Goal: Task Accomplishment & Management: Complete application form

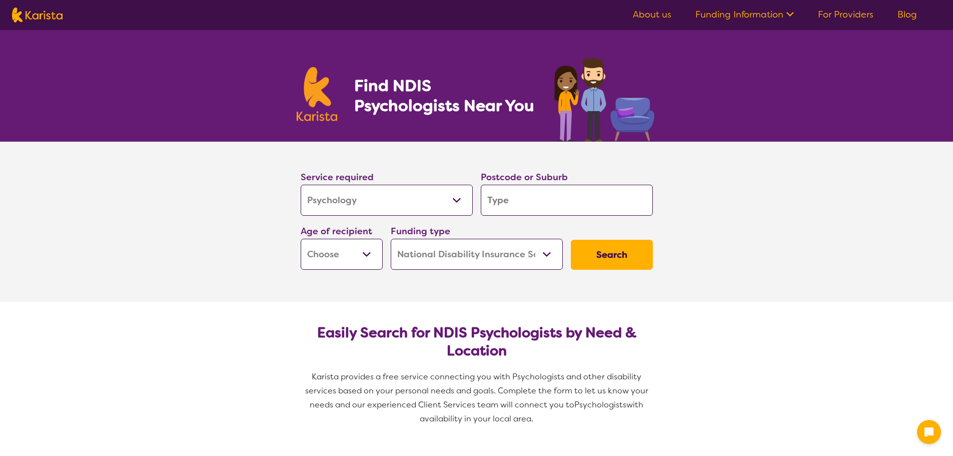
select select "Psychology"
select select "NDIS"
select select "Psychology"
select select "NDIS"
click at [509, 196] on input "search" at bounding box center [567, 200] width 172 height 31
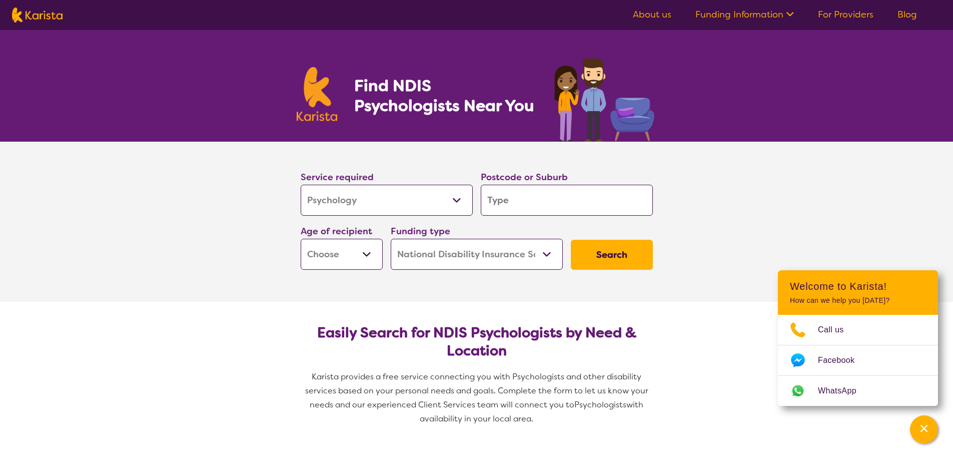
type input "2"
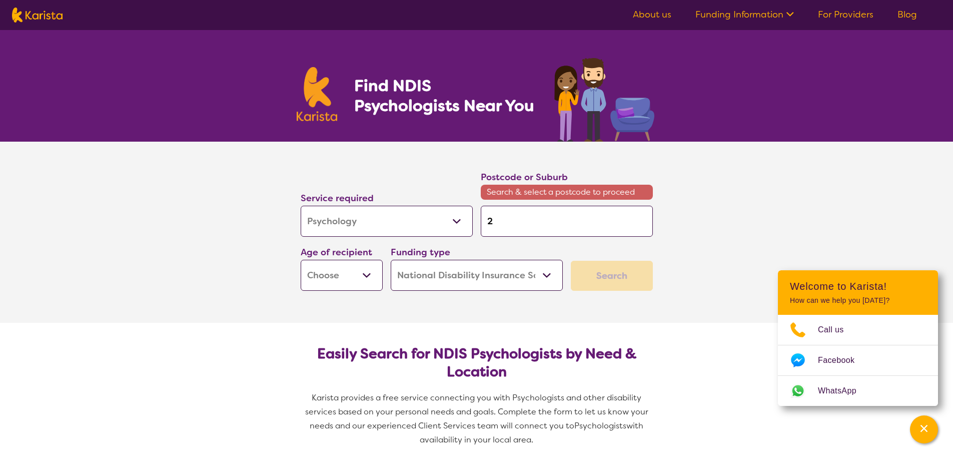
type input "27"
type input "274"
type input "2745"
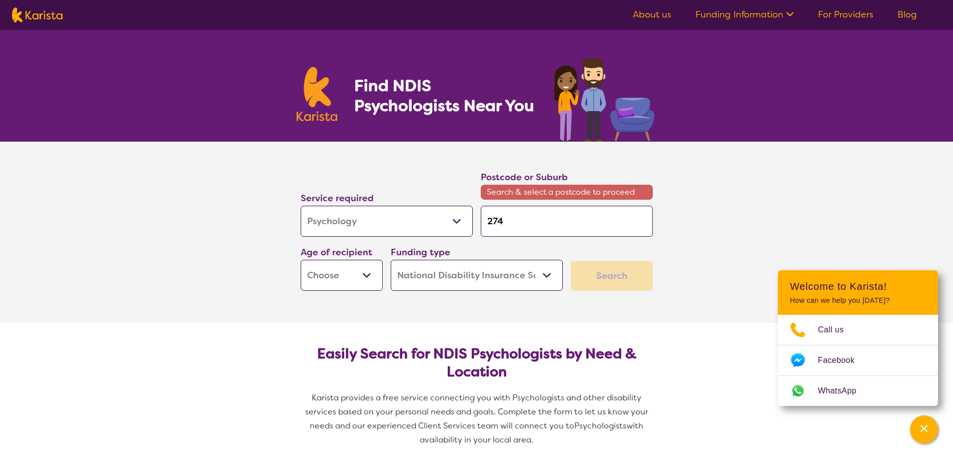
type input "2745"
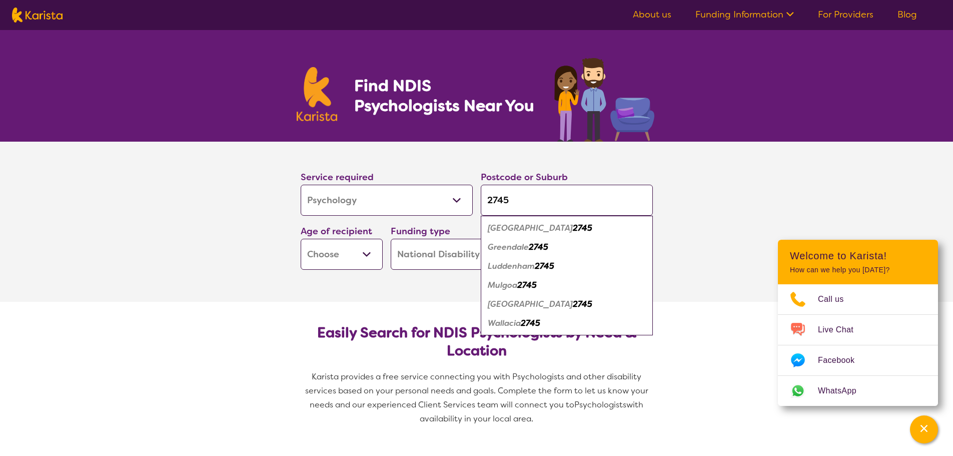
type input "2745"
click at [520, 226] on em "[GEOGRAPHIC_DATA]" at bounding box center [530, 228] width 85 height 11
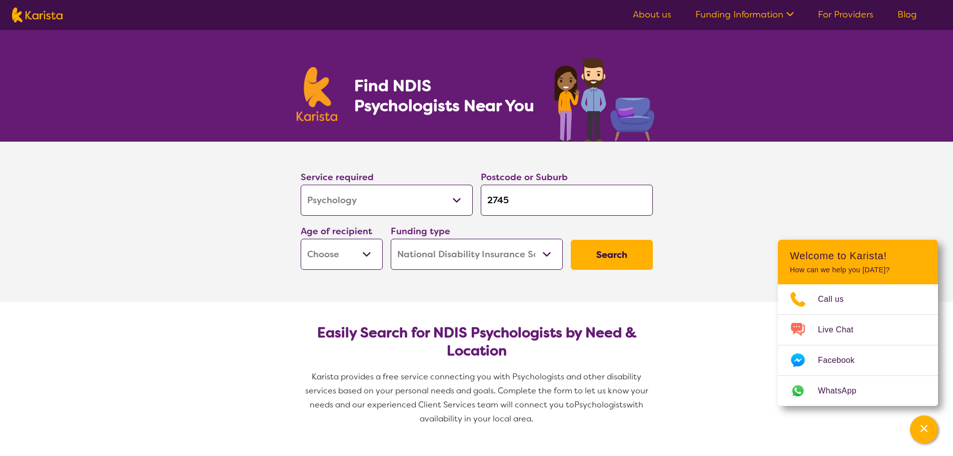
click at [348, 242] on select "Early Childhood - 0 to 9 Child - 10 to 11 Adolescent - 12 to 17 Adult - 18 to 6…" at bounding box center [342, 254] width 82 height 31
select select "EC"
click at [301, 239] on select "Early Childhood - 0 to 9 Child - 10 to 11 Adolescent - 12 to 17 Adult - 18 to 6…" at bounding box center [342, 254] width 82 height 31
select select "EC"
click at [461, 253] on select "Home Care Package (HCP) National Disability Insurance Scheme (NDIS) I don't know" at bounding box center [477, 254] width 172 height 31
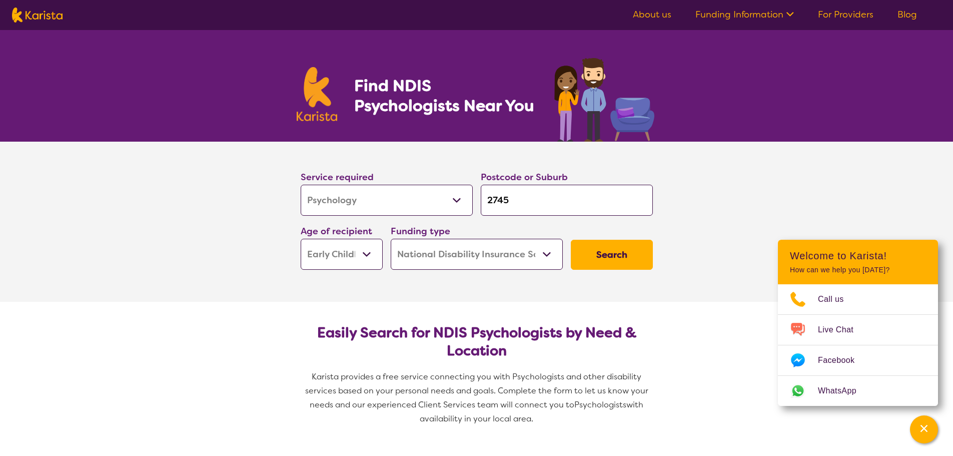
click at [391, 239] on select "Home Care Package (HCP) National Disability Insurance Scheme (NDIS) I don't know" at bounding box center [477, 254] width 172 height 31
click at [704, 238] on section "Service required Allied Health Assistant Assessment ([MEDICAL_DATA] or [MEDICAL…" at bounding box center [476, 222] width 953 height 160
click at [601, 261] on button "Search" at bounding box center [612, 255] width 82 height 30
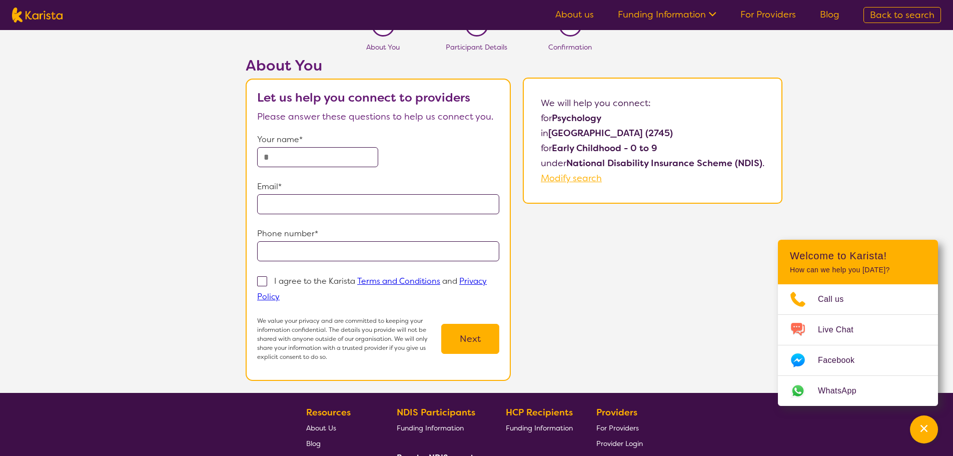
scroll to position [34, 0]
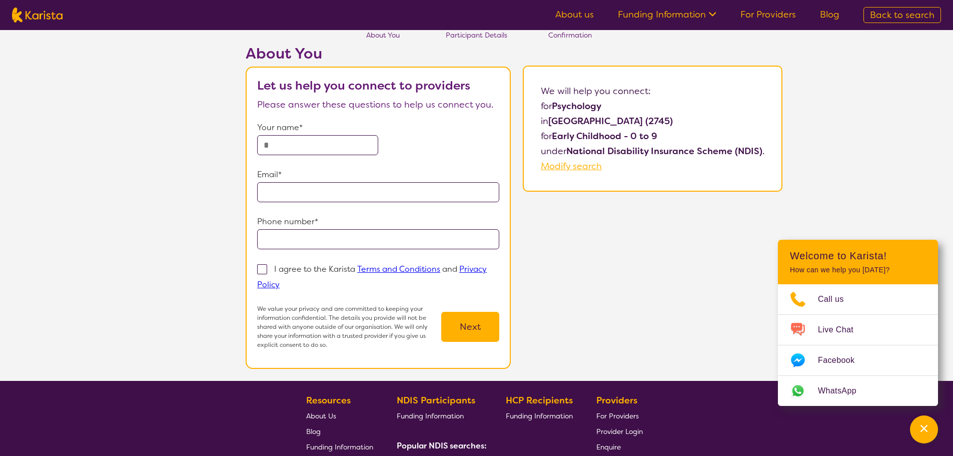
click at [469, 304] on form "Your name* Email* Phone number* I agree to the Karista Terms and Conditions and…" at bounding box center [378, 234] width 242 height 229
click at [479, 331] on button "Next" at bounding box center [470, 327] width 58 height 30
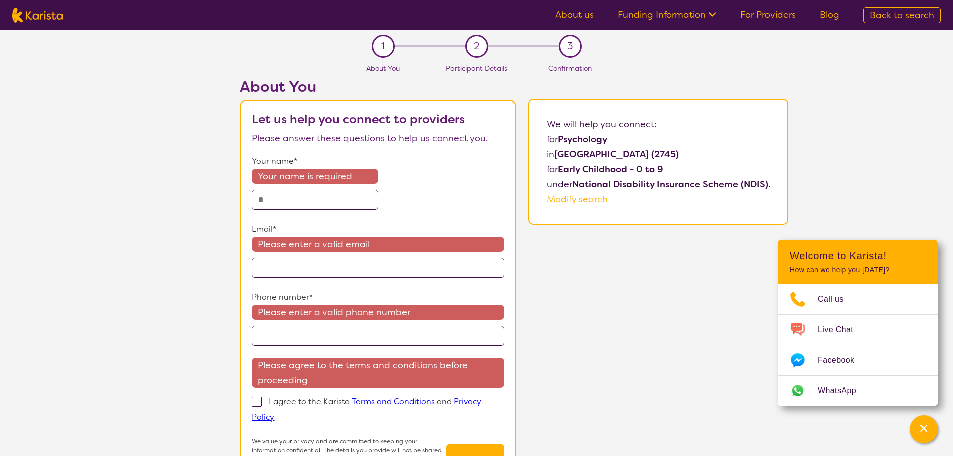
scroll to position [0, 0]
select select "Psychology"
select select "EC"
select select "NDIS"
select select "Psychology"
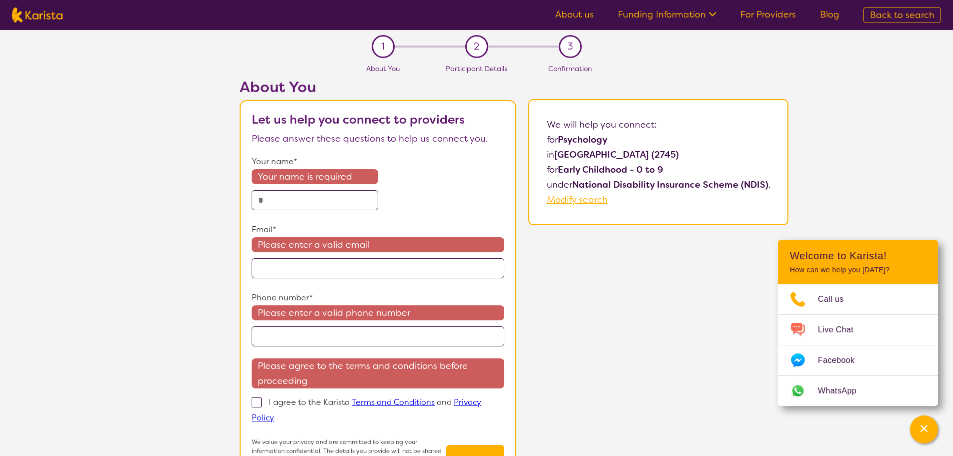
select select "EC"
select select "NDIS"
